Goal: Entertainment & Leisure: Consume media (video, audio)

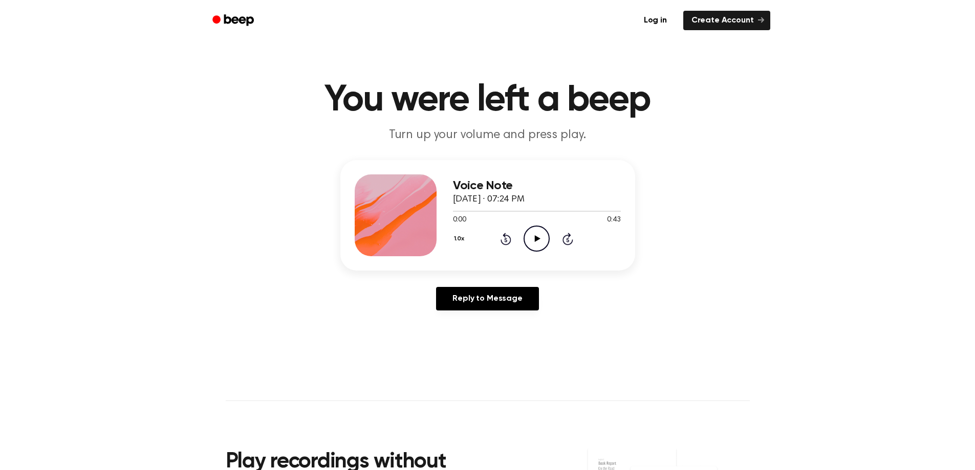
click at [537, 239] on icon at bounding box center [538, 238] width 6 height 7
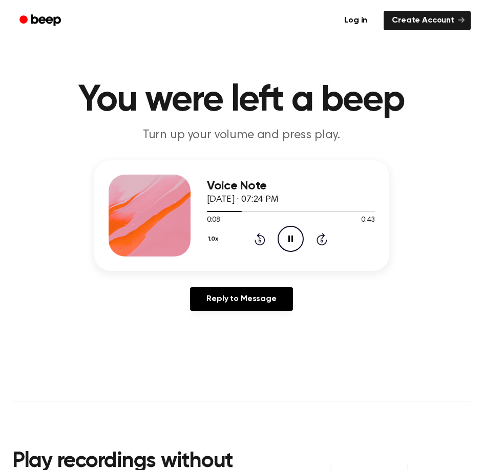
click at [292, 239] on icon at bounding box center [290, 238] width 5 height 7
drag, startPoint x: 235, startPoint y: 212, endPoint x: 199, endPoint y: 214, distance: 36.4
click at [199, 214] on div "Voice Note [DATE] · 07:24 PM 0:09 0:43 Your browser does not support the [objec…" at bounding box center [241, 215] width 295 height 111
click at [210, 211] on div at bounding box center [225, 211] width 36 height 1
click at [286, 230] on icon "Play Audio" at bounding box center [290, 239] width 26 height 26
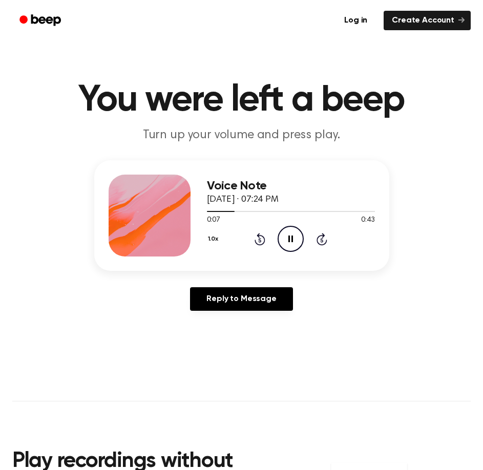
click at [288, 233] on icon "Pause Audio" at bounding box center [290, 239] width 26 height 26
click at [288, 237] on icon "Play Audio" at bounding box center [290, 239] width 26 height 26
click at [288, 237] on icon "Pause Audio" at bounding box center [290, 239] width 26 height 26
click at [290, 234] on icon "Play Audio" at bounding box center [290, 239] width 26 height 26
click at [290, 234] on icon "Pause Audio" at bounding box center [290, 239] width 26 height 26
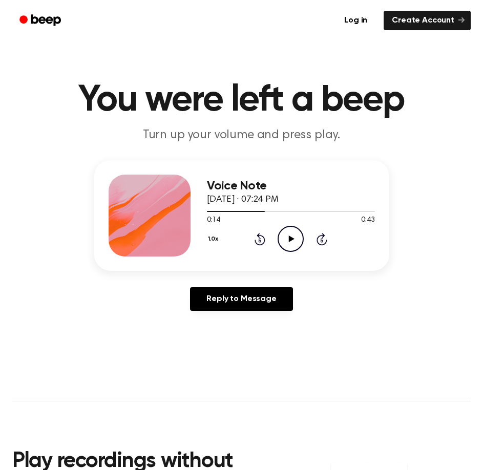
click at [288, 240] on icon "Play Audio" at bounding box center [290, 239] width 26 height 26
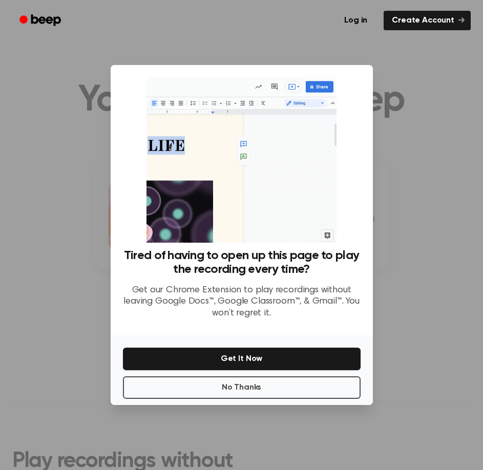
click at [415, 88] on div at bounding box center [241, 235] width 483 height 470
click at [228, 389] on button "No Thanks" at bounding box center [242, 387] width 238 height 23
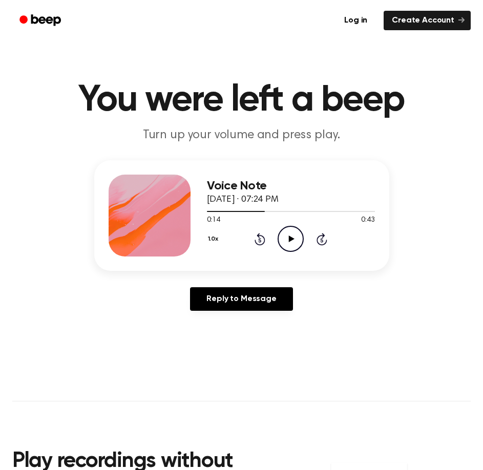
click at [288, 237] on icon "Play Audio" at bounding box center [290, 239] width 26 height 26
click at [288, 237] on icon at bounding box center [290, 238] width 5 height 7
click at [285, 243] on icon "Play Audio" at bounding box center [290, 239] width 26 height 26
click at [285, 243] on icon "Pause Audio" at bounding box center [290, 239] width 26 height 26
click at [285, 243] on icon "Play Audio" at bounding box center [290, 239] width 26 height 26
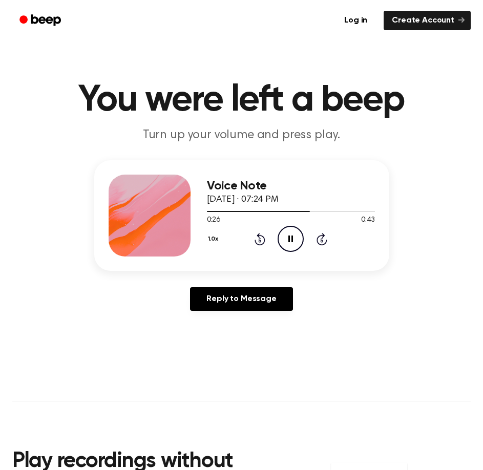
click at [286, 243] on icon "Pause Audio" at bounding box center [290, 239] width 26 height 26
click at [288, 238] on icon "Play Audio" at bounding box center [290, 239] width 26 height 26
click at [288, 238] on icon "Pause Audio" at bounding box center [290, 239] width 26 height 26
click at [286, 238] on icon "Play Audio" at bounding box center [290, 239] width 26 height 26
drag, startPoint x: 286, startPoint y: 238, endPoint x: 252, endPoint y: 252, distance: 36.7
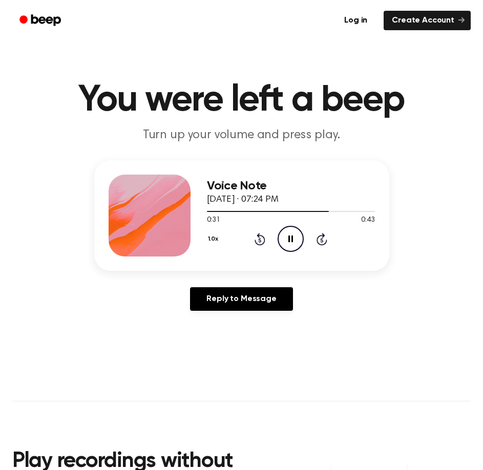
click at [286, 238] on icon "Pause Audio" at bounding box center [290, 239] width 26 height 26
click at [293, 234] on icon "Play Audio" at bounding box center [290, 239] width 26 height 26
click at [293, 234] on icon "Pause Audio" at bounding box center [290, 239] width 26 height 26
click at [291, 240] on icon at bounding box center [292, 238] width 6 height 7
click at [291, 240] on icon "Pause Audio" at bounding box center [290, 239] width 26 height 26
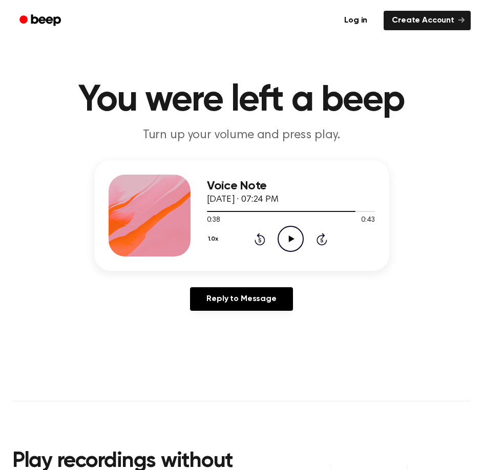
click at [285, 232] on icon "Play Audio" at bounding box center [290, 239] width 26 height 26
click at [285, 232] on icon "Pause Audio" at bounding box center [290, 239] width 26 height 26
click at [340, 211] on div at bounding box center [290, 211] width 166 height 1
click at [287, 232] on icon "Play Audio" at bounding box center [290, 239] width 26 height 26
